Goal: Navigation & Orientation: Find specific page/section

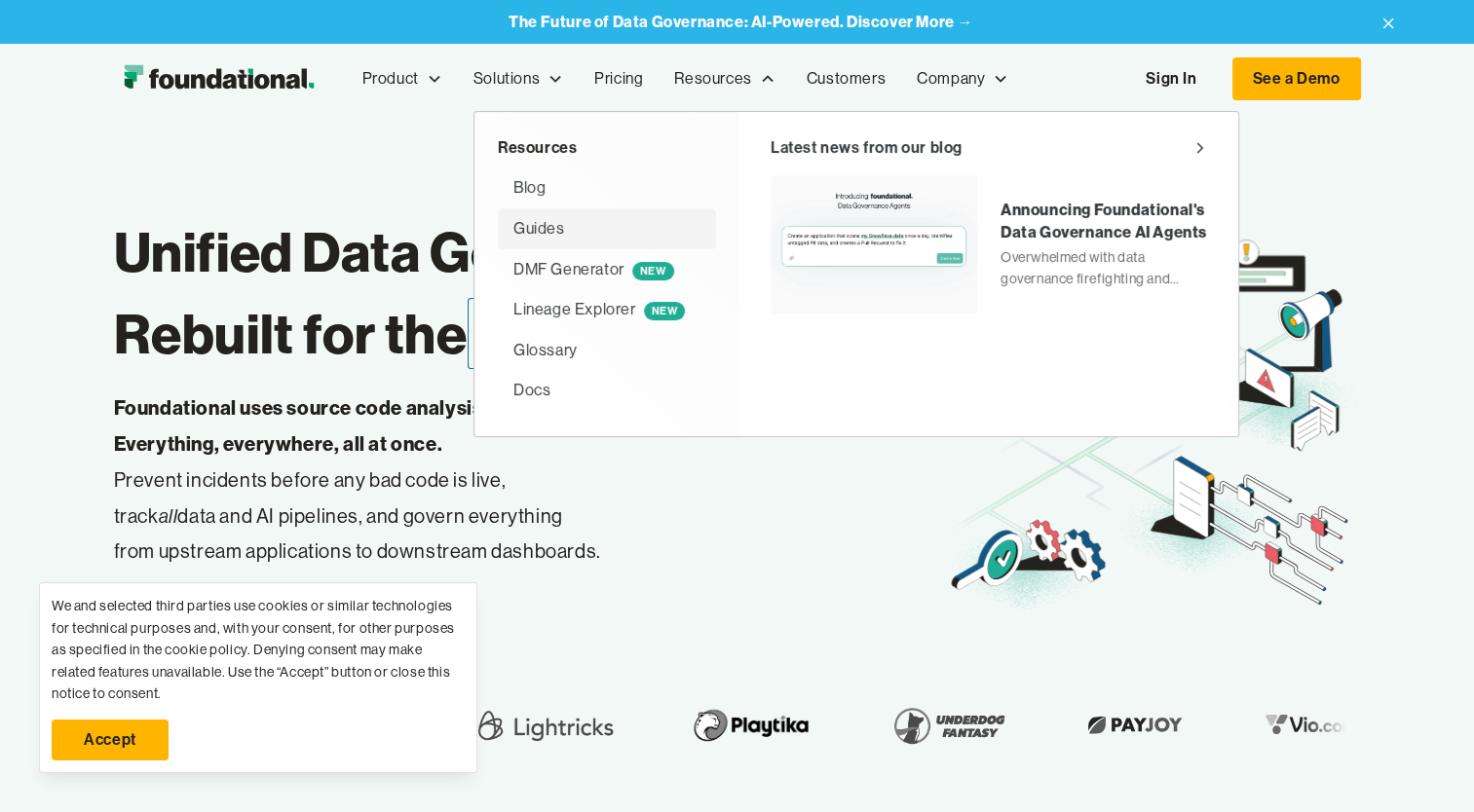
click at [553, 231] on div "Guides" at bounding box center [538, 228] width 52 height 25
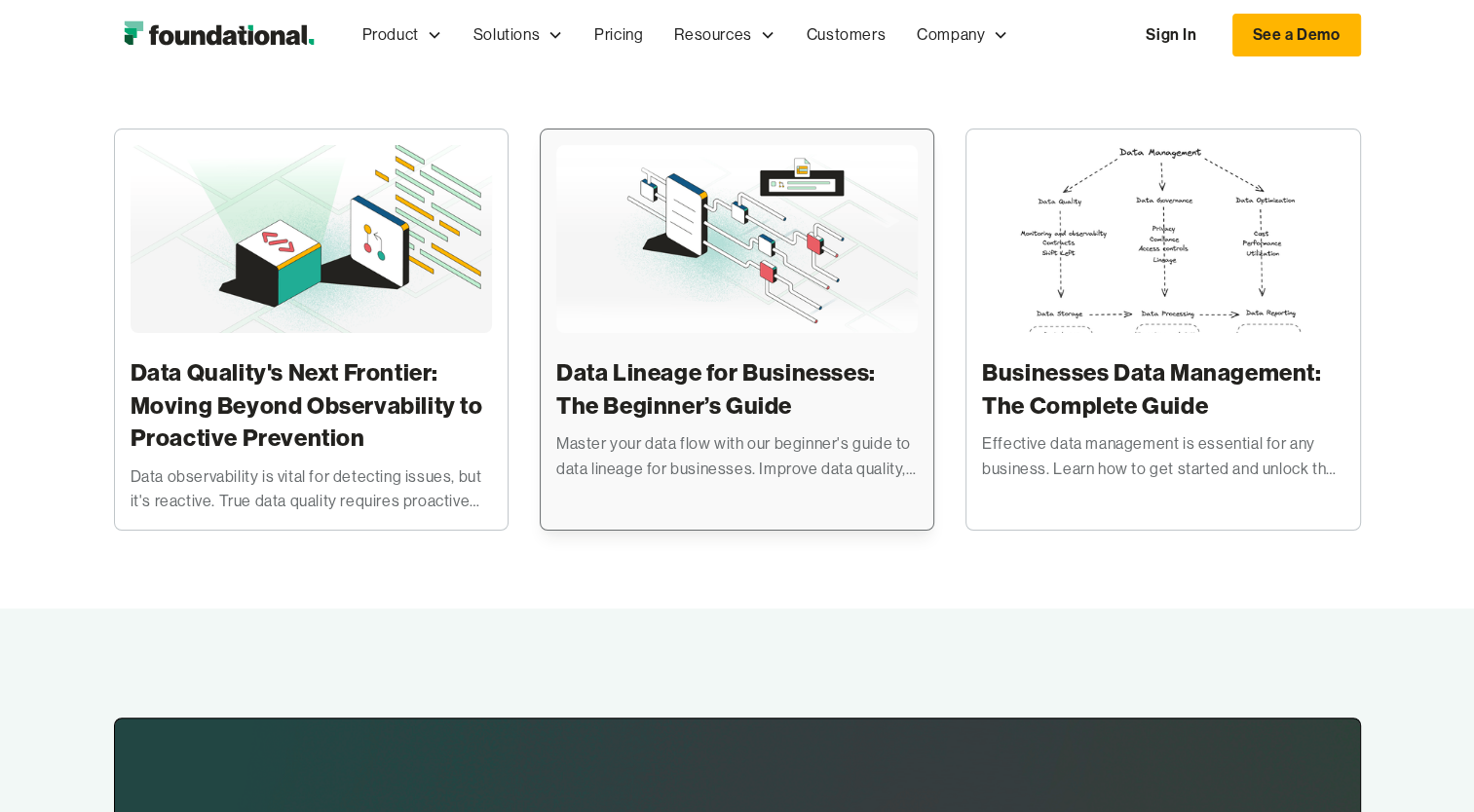
scroll to position [97, 0]
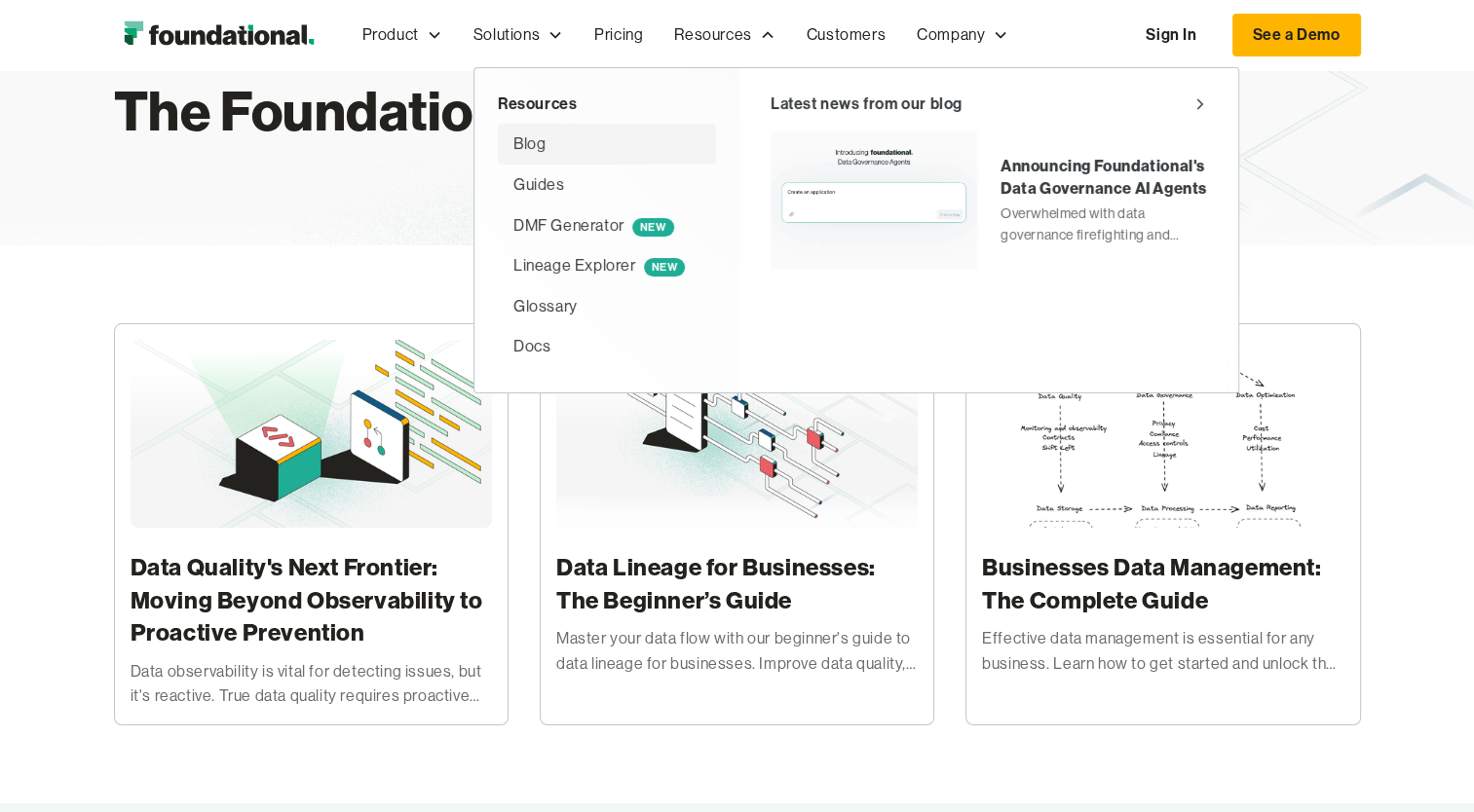
click at [585, 155] on div "Blog" at bounding box center [606, 144] width 187 height 25
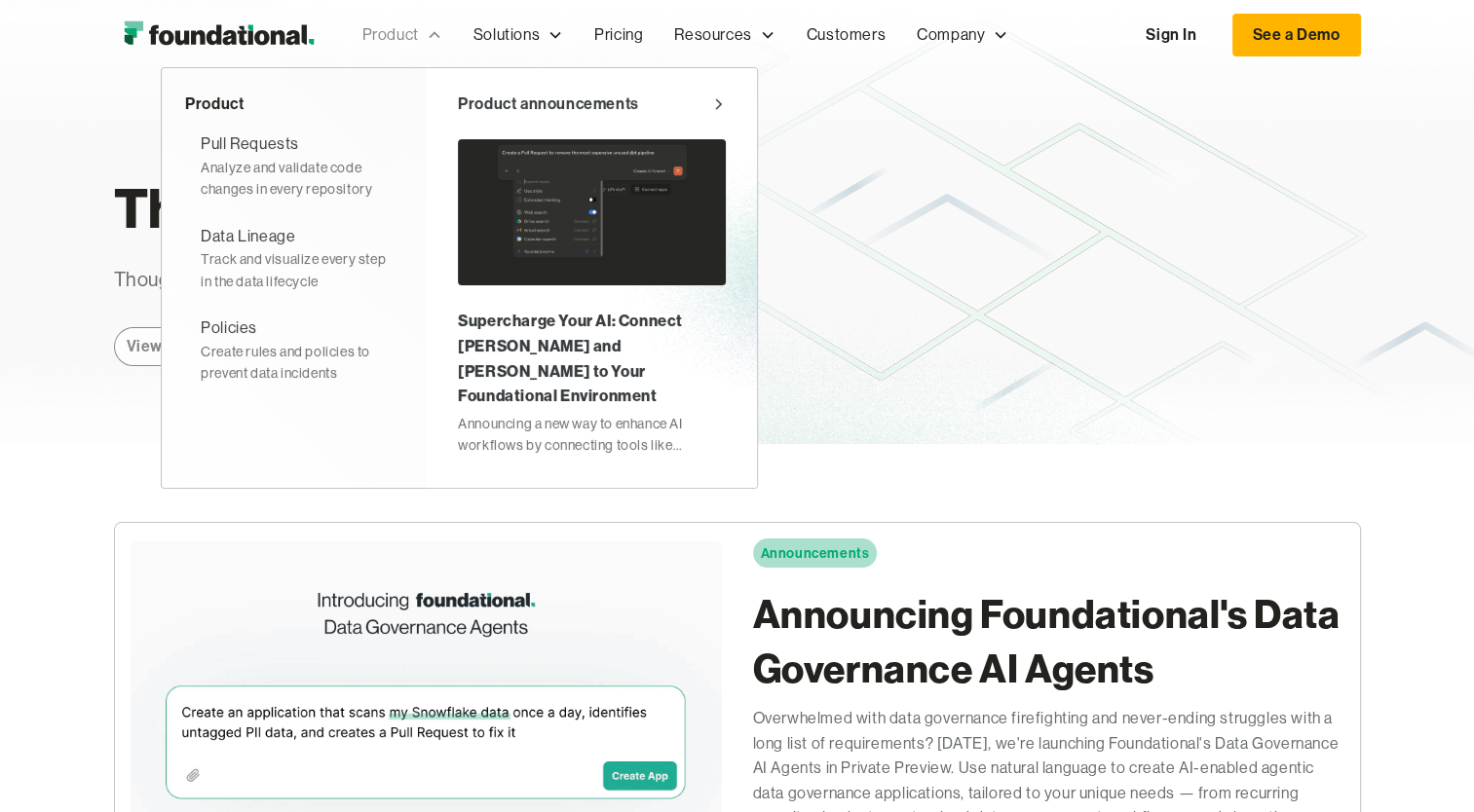
click at [396, 31] on div "Product" at bounding box center [390, 35] width 57 height 25
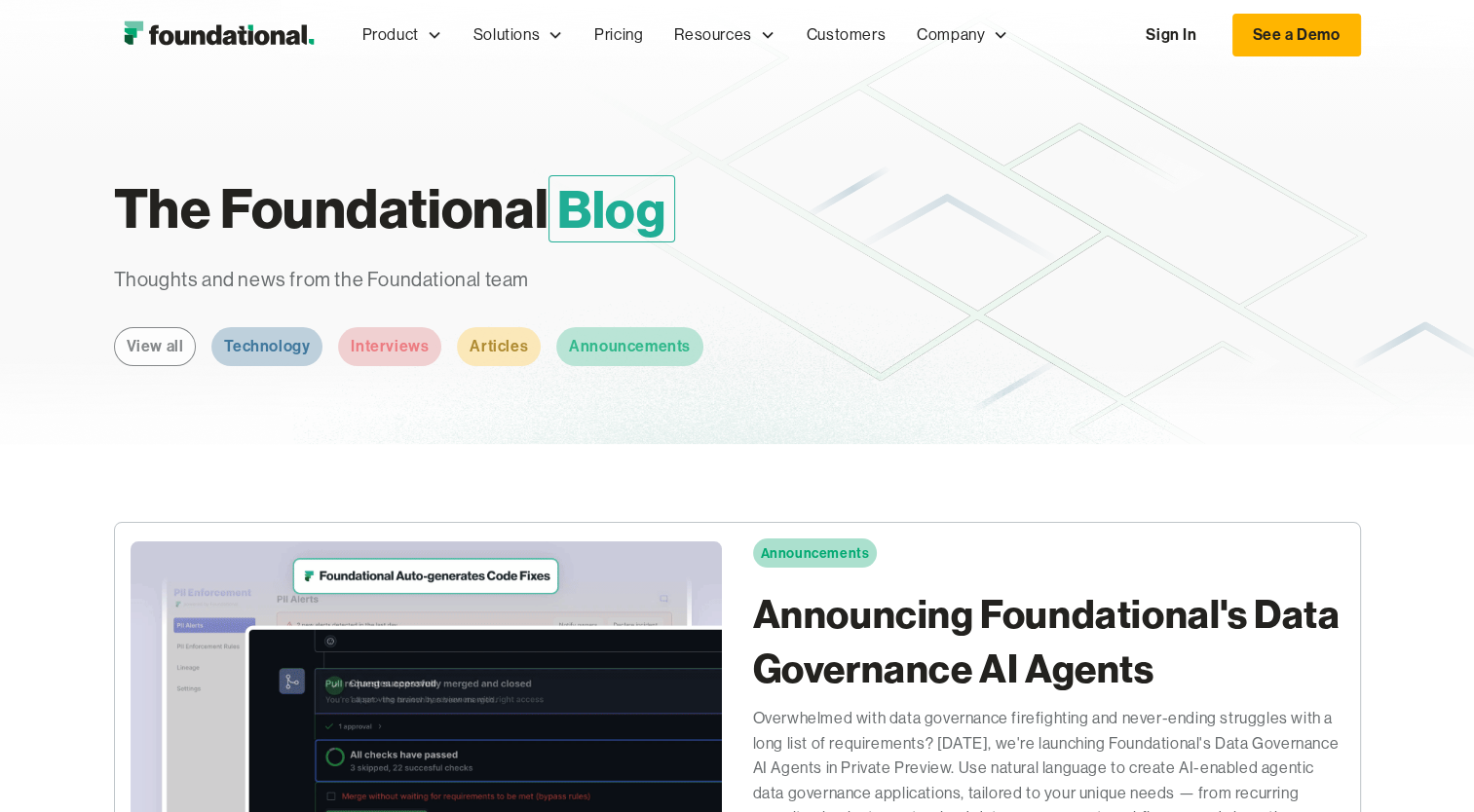
click at [176, 41] on img "home" at bounding box center [219, 35] width 210 height 39
